Goal: Task Accomplishment & Management: Manage account settings

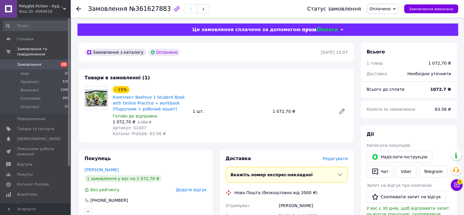
click at [38, 62] on span "Замовлення" at bounding box center [29, 64] width 24 height 5
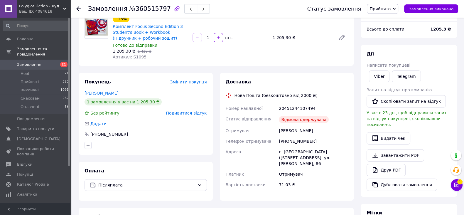
scroll to position [54, 0]
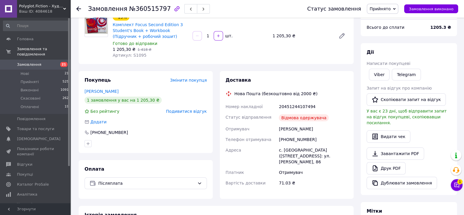
click at [193, 114] on span "Подивитися відгук" at bounding box center [186, 111] width 41 height 5
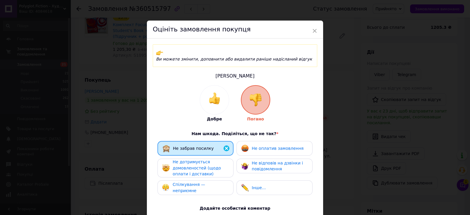
click at [345, 127] on div "× Оцініть замовлення покупця Ви можете змінити, доповнити або видалити раніше н…" at bounding box center [235, 107] width 470 height 215
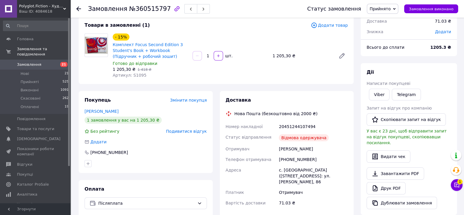
scroll to position [0, 0]
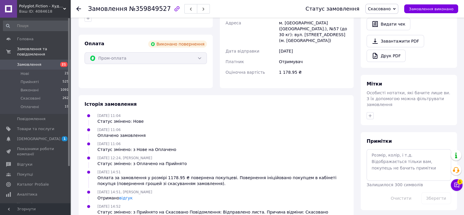
scroll to position [198, 0]
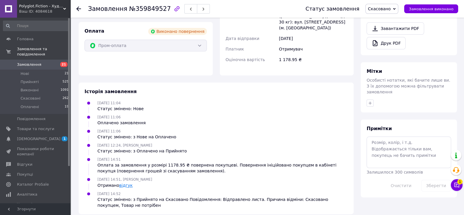
click at [121, 183] on link "відгук" at bounding box center [126, 185] width 14 height 5
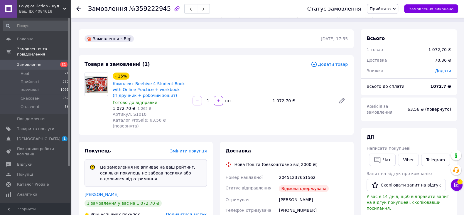
scroll to position [8, 0]
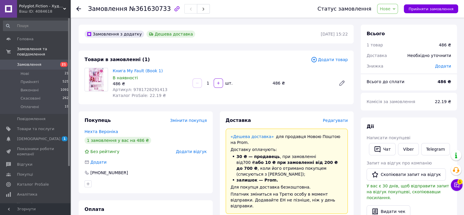
click at [146, 90] on span "Артикул: 9781728291413" at bounding box center [140, 89] width 55 height 5
copy span "9781728291413"
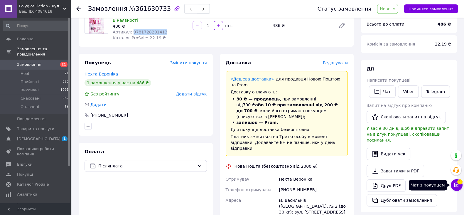
click at [455, 184] on icon at bounding box center [457, 185] width 5 height 5
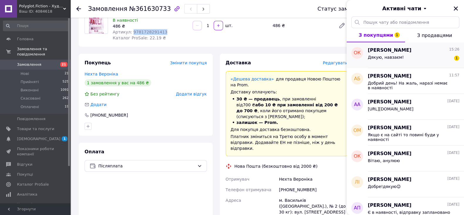
click at [399, 67] on div "[PERSON_NAME] 15:26 Дякую, навзаєм! 1" at bounding box center [416, 55] width 96 height 26
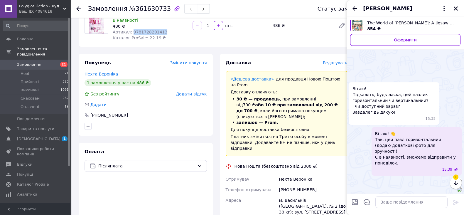
scroll to position [686, 0]
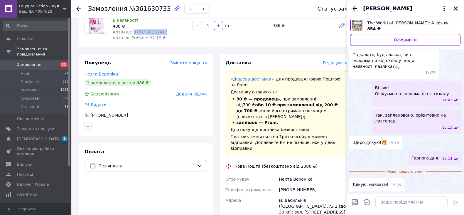
click at [355, 8] on icon "Назад" at bounding box center [354, 8] width 7 height 7
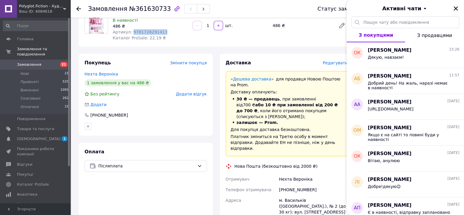
click at [454, 9] on icon "Закрити" at bounding box center [455, 8] width 5 height 5
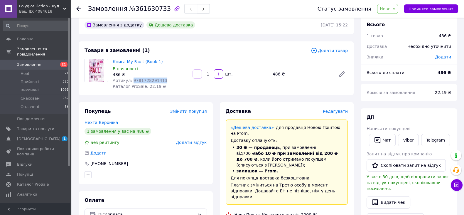
scroll to position [9, 0]
copy span "9781728291413"
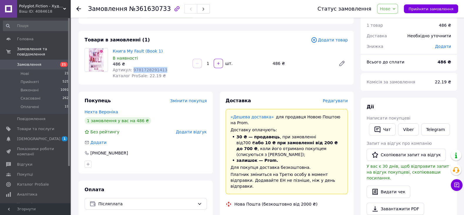
scroll to position [0, 0]
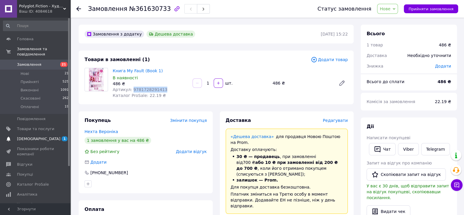
click at [29, 136] on span "[DEMOGRAPHIC_DATA]" at bounding box center [38, 138] width 43 height 5
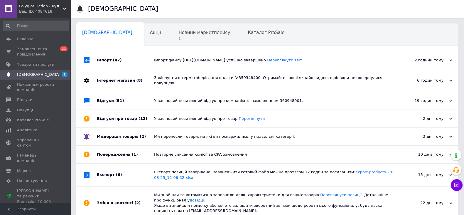
click at [154, 48] on div "Сповіщення 0 Акції 0 Новини маркетплейсу 1 Каталог ProSale 0 Навчання та заходи…" at bounding box center [267, 126] width 382 height 207
click at [173, 43] on div "Новини маркетплейсу 1" at bounding box center [207, 35] width 69 height 22
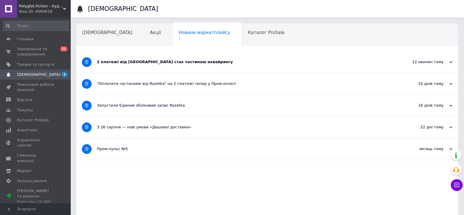
click at [152, 58] on div "2 платежі від [GEOGRAPHIC_DATA] стає частиною еквайрингу" at bounding box center [245, 61] width 297 height 21
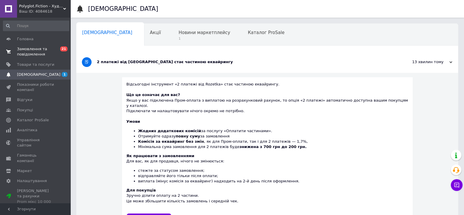
click at [36, 51] on span "Замовлення та повідомлення" at bounding box center [35, 51] width 37 height 11
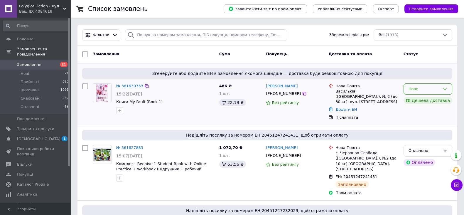
click at [419, 93] on div "«Дешева доставка» для продавця [GEOGRAPHIC_DATA] на Prom." at bounding box center [410, 80] width 69 height 25
click at [406, 90] on div "«Дешева доставка» для продавця [GEOGRAPHIC_DATA] на Prom." at bounding box center [409, 79] width 73 height 27
click at [432, 86] on div "Нове" at bounding box center [425, 89] width 32 height 6
click at [416, 100] on li "Прийнято" at bounding box center [428, 101] width 48 height 11
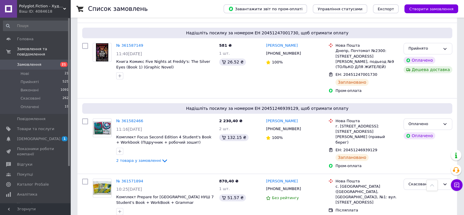
scroll to position [853, 0]
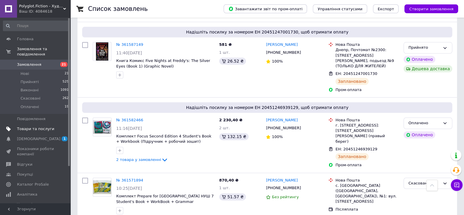
click at [37, 124] on link "Товари та послуги" at bounding box center [36, 129] width 72 height 10
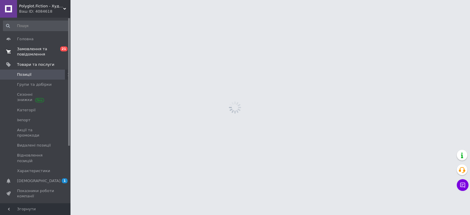
click at [35, 47] on span "Замовлення та повідомлення" at bounding box center [35, 51] width 37 height 11
